Goal: Check status

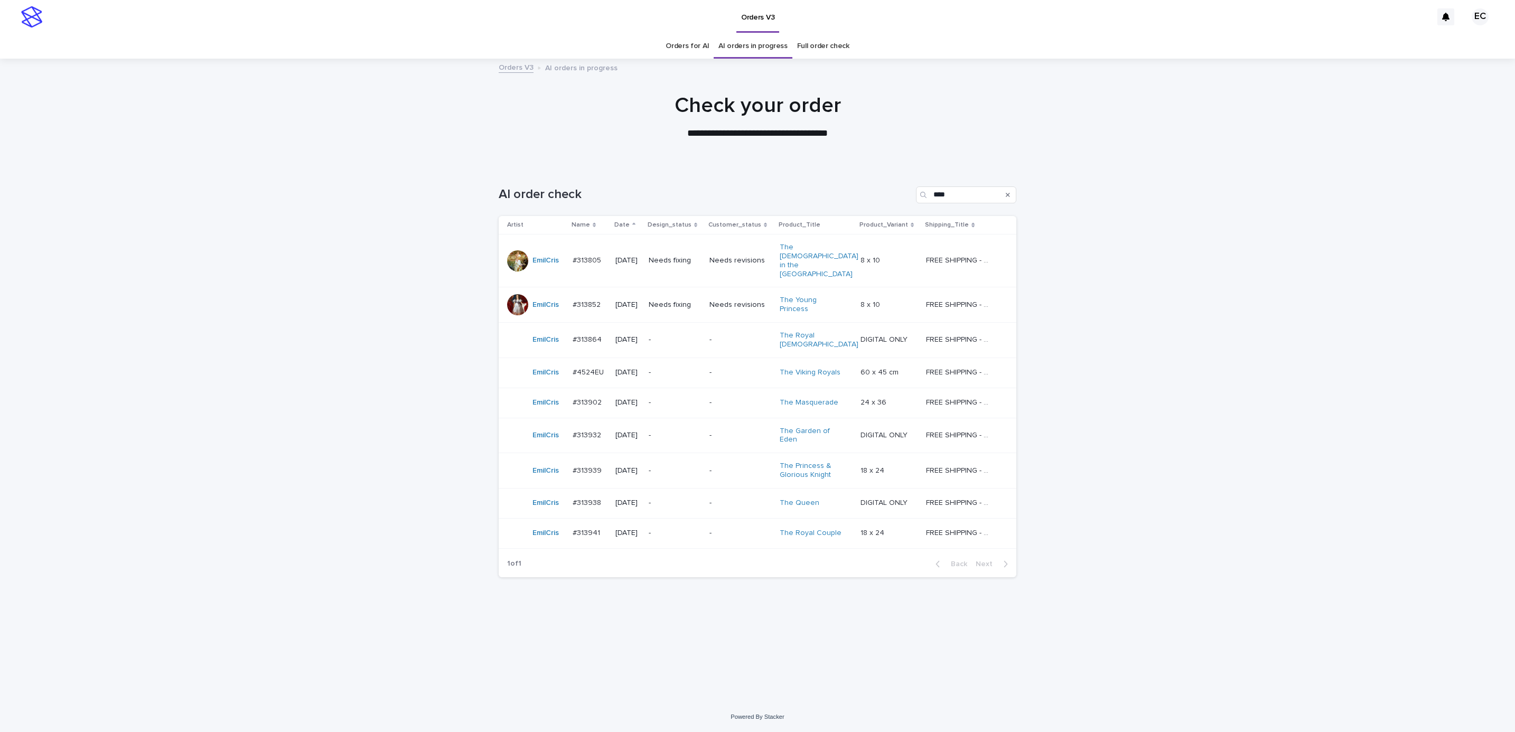
click at [685, 258] on div "Needs fixing" at bounding box center [675, 260] width 52 height 17
click at [689, 296] on div "Needs fixing" at bounding box center [675, 304] width 52 height 17
